Goal: Complete application form

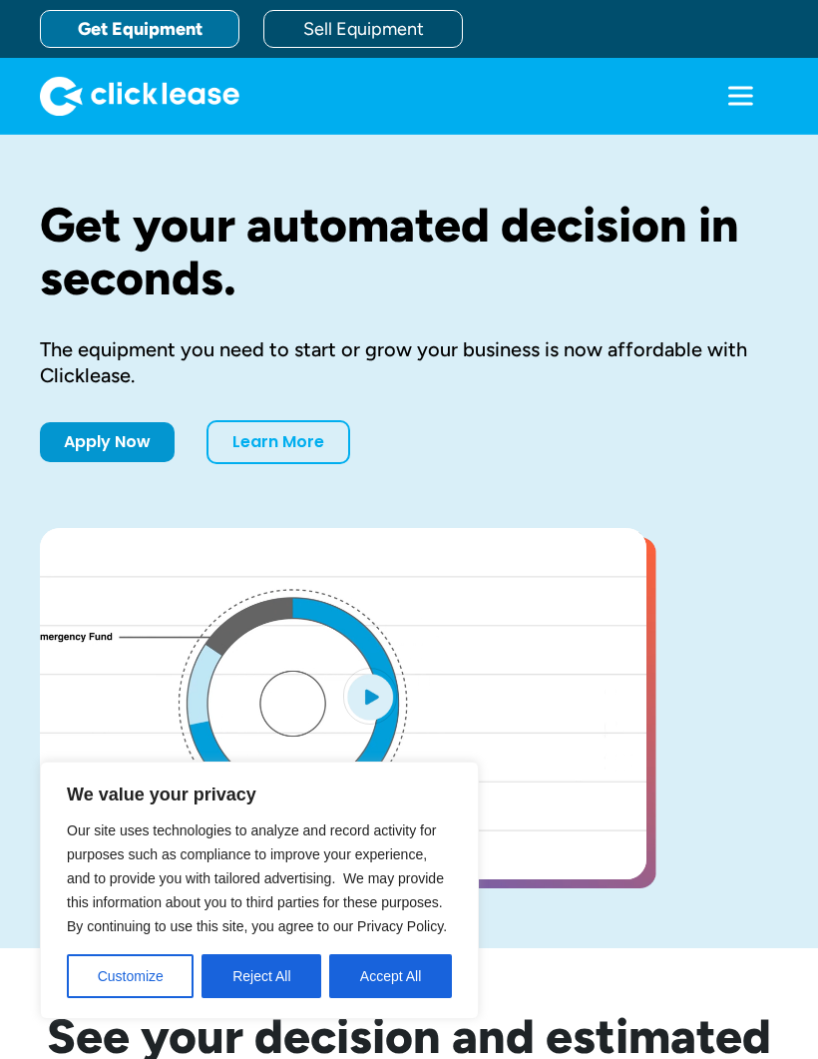
click at [110, 429] on link "Apply Now" at bounding box center [107, 442] width 135 height 40
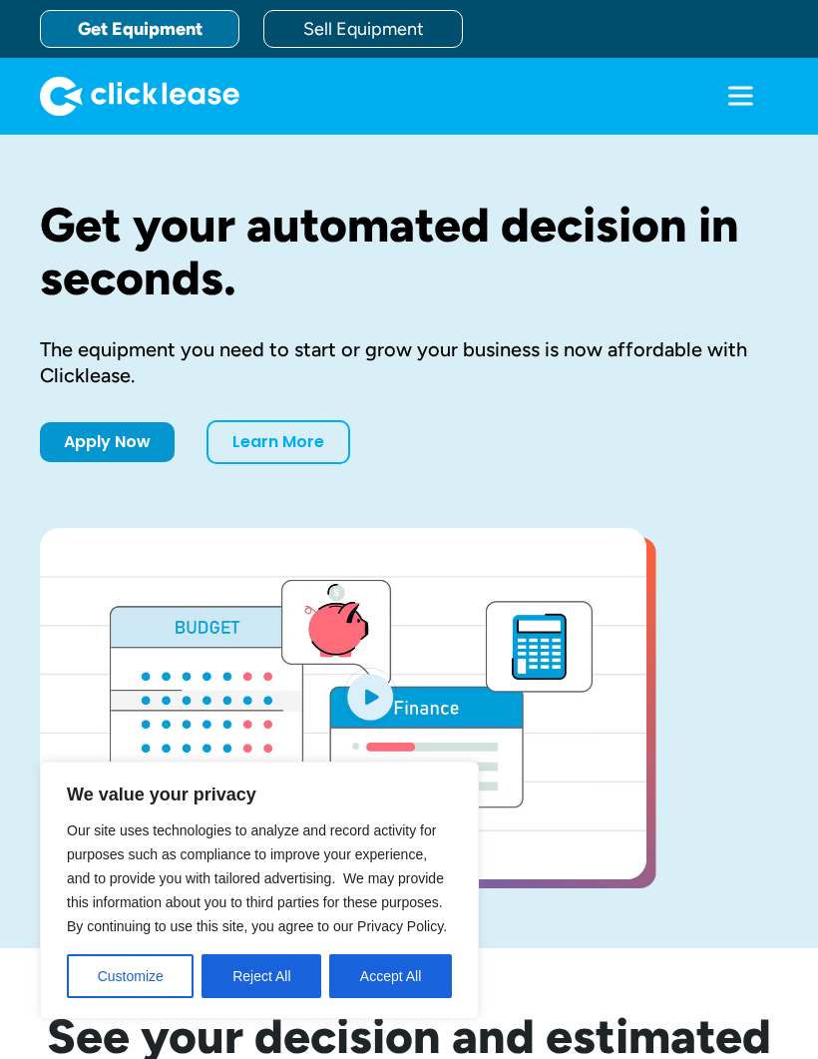
click at [109, 435] on link "Apply Now" at bounding box center [107, 442] width 135 height 40
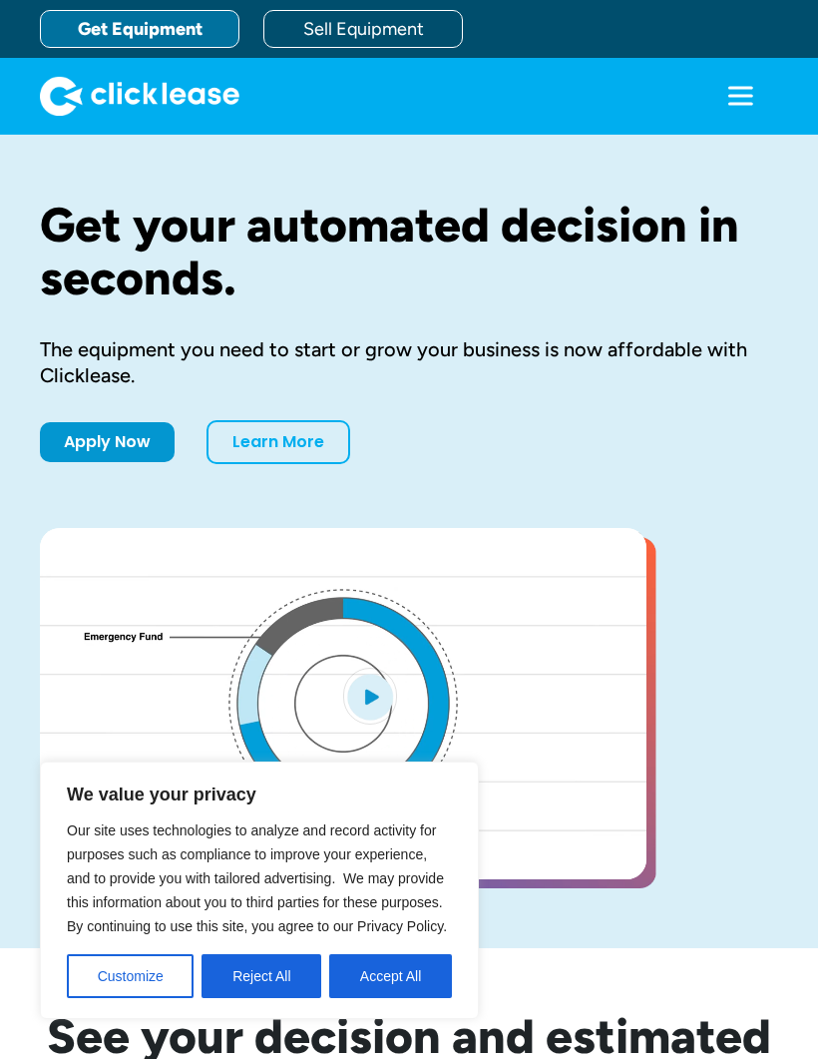
click at [132, 440] on link "Apply Now" at bounding box center [107, 442] width 135 height 40
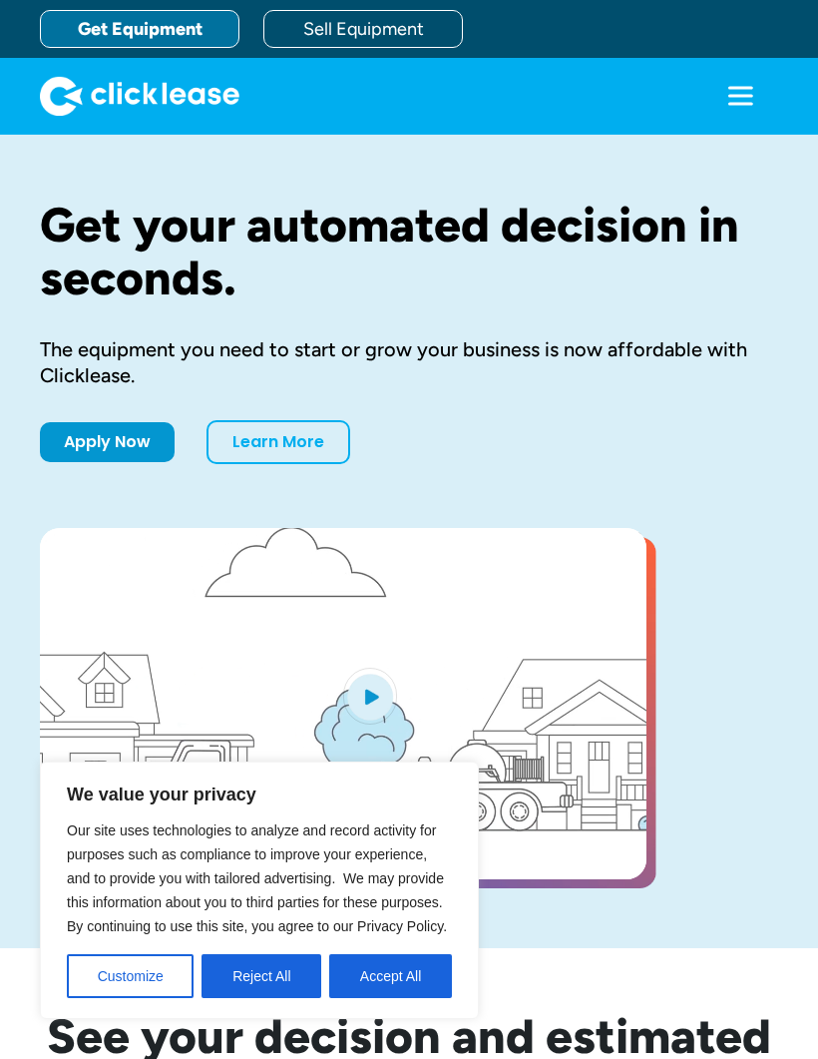
click at [132, 415] on div "Get your automated decision in seconds. The equipment you need to start or grow…" at bounding box center [409, 331] width 739 height 265
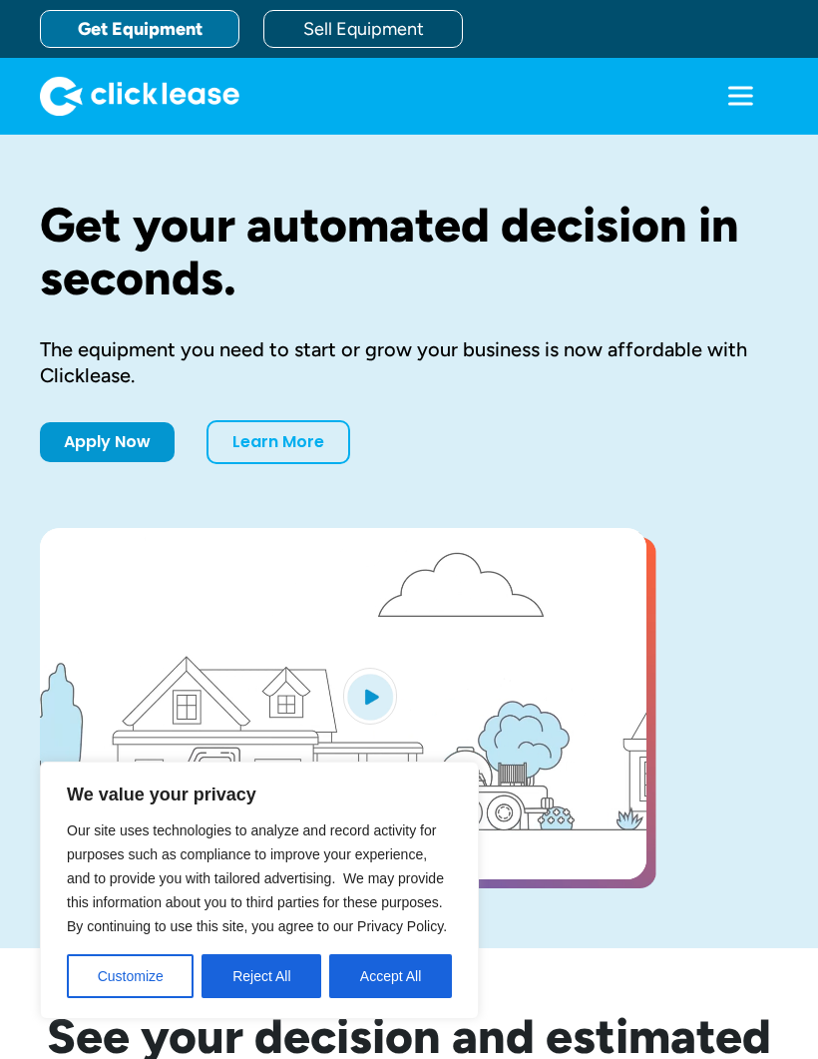
click at [119, 432] on link "Apply Now" at bounding box center [107, 442] width 135 height 40
